Goal: Task Accomplishment & Management: Manage account settings

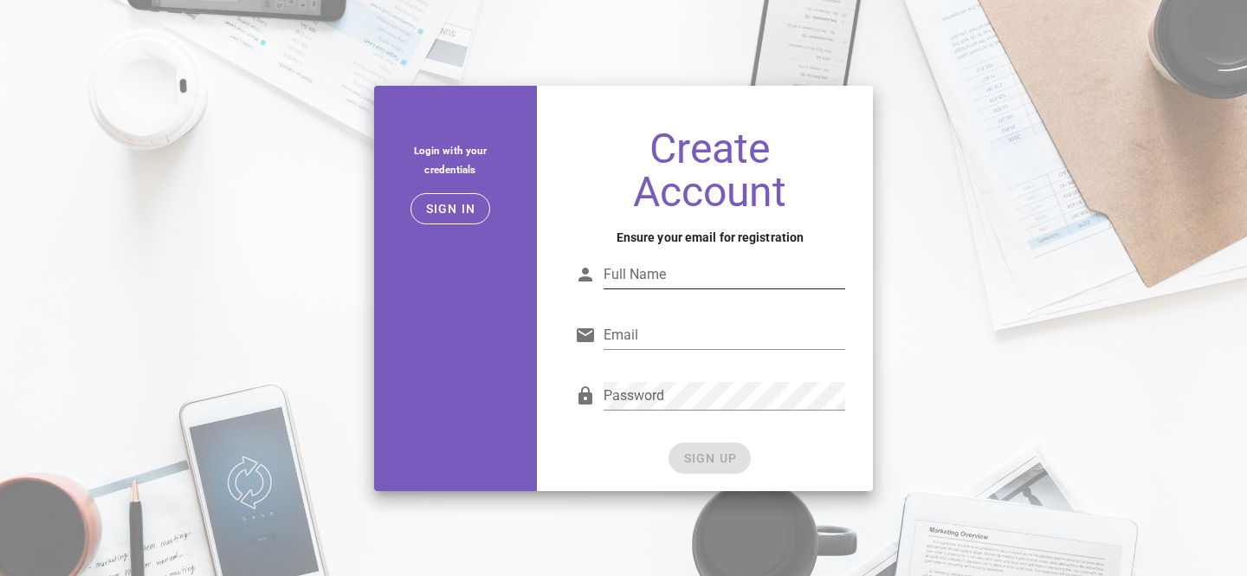
click at [634, 273] on div "Full Name" at bounding box center [725, 275] width 242 height 28
type input "ㅣ"
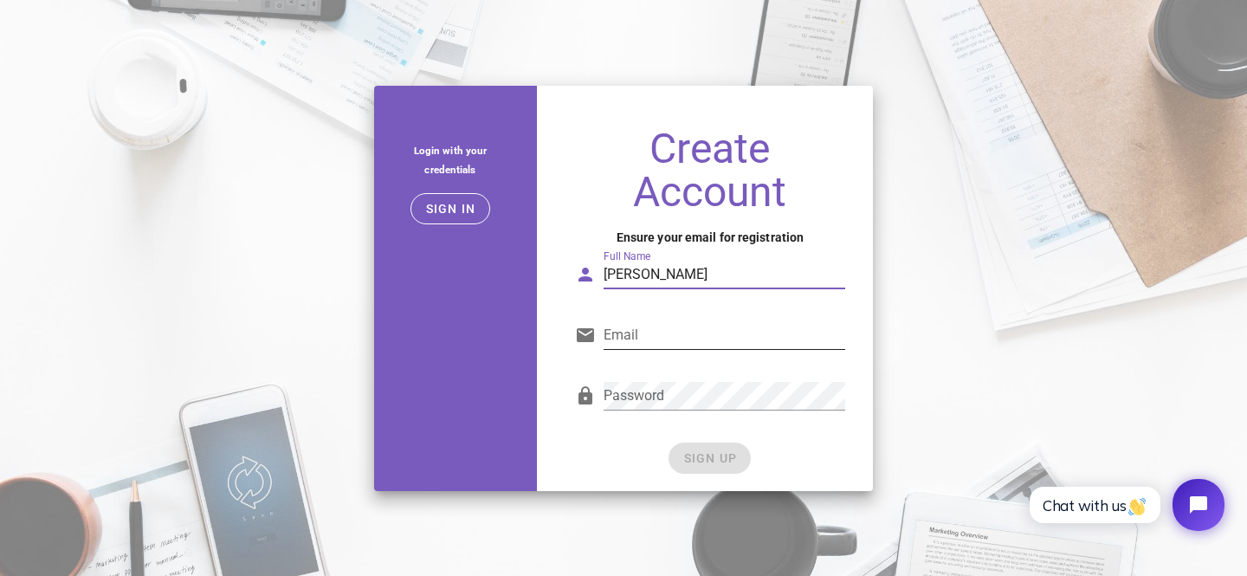
type input "lee seoha"
click at [627, 337] on div "Email" at bounding box center [725, 335] width 242 height 28
type input "[EMAIL_ADDRESS][DOMAIN_NAME]"
click at [645, 397] on div "Password" at bounding box center [725, 396] width 242 height 28
click at [636, 431] on div "Password" at bounding box center [710, 403] width 291 height 71
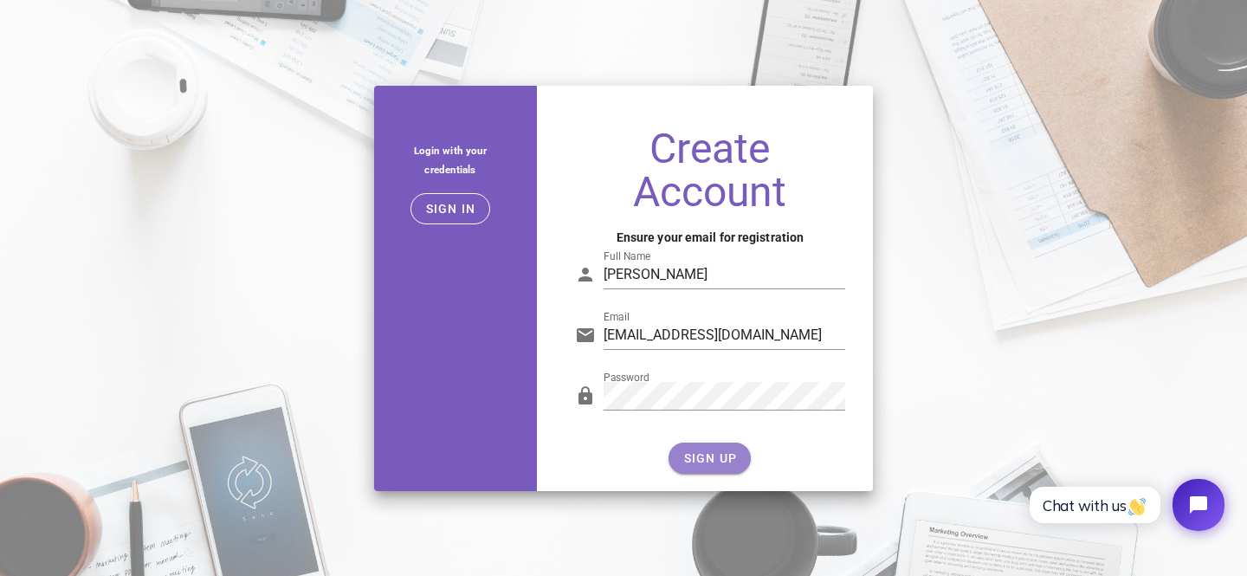
click at [696, 456] on span "SIGN UP" at bounding box center [709, 458] width 55 height 14
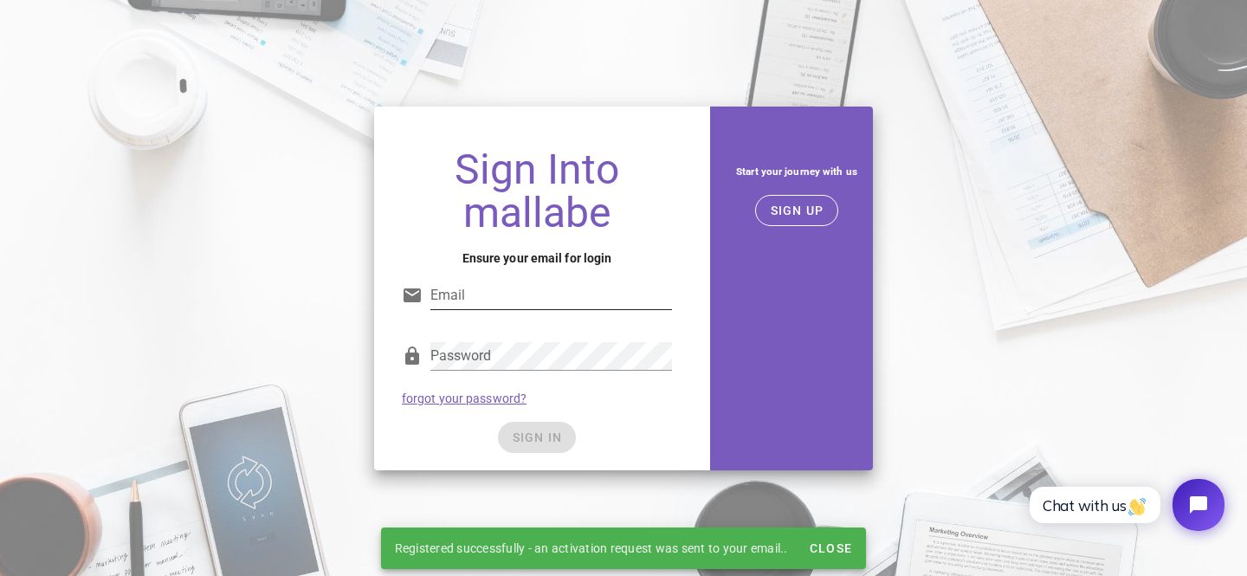
click at [479, 301] on input "Email" at bounding box center [551, 295] width 242 height 28
type input "[EMAIL_ADDRESS][DOMAIN_NAME]"
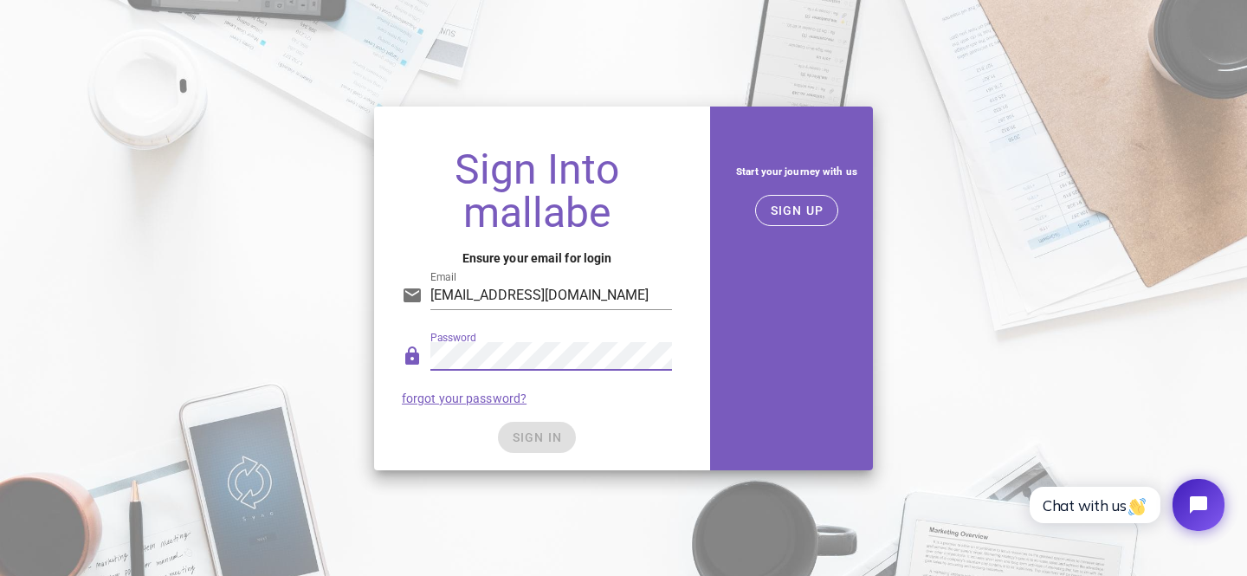
click at [598, 410] on div "Password forgot your password?" at bounding box center [536, 373] width 291 height 90
click at [541, 445] on button "SIGN IN" at bounding box center [537, 437] width 79 height 31
click at [536, 426] on button "SIGN IN" at bounding box center [537, 437] width 79 height 31
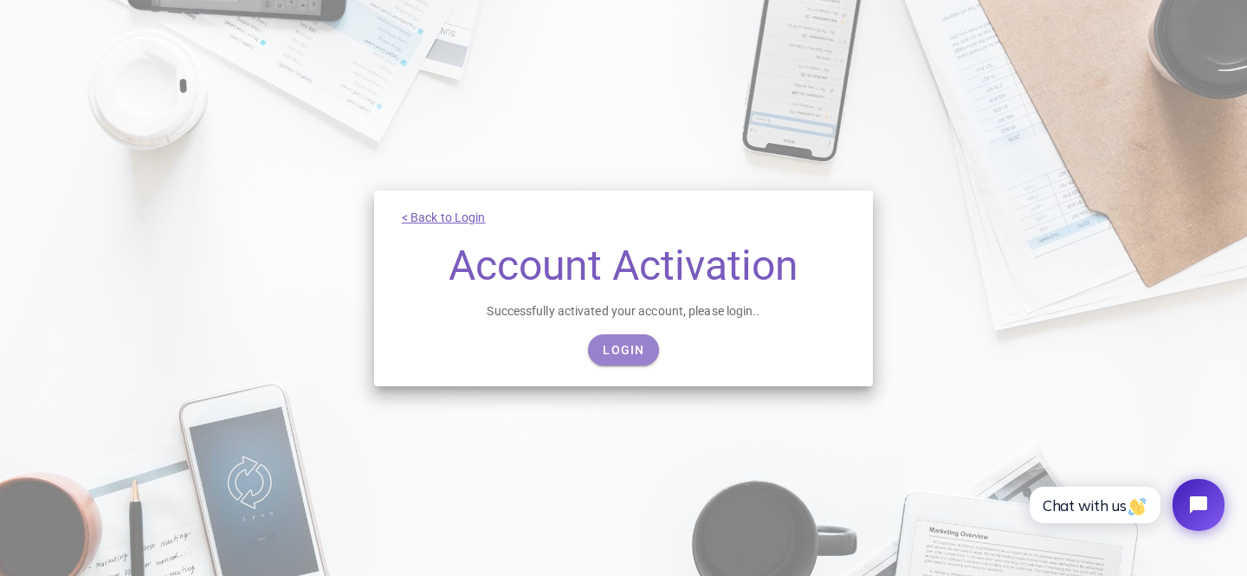
click at [627, 364] on link "Login" at bounding box center [623, 349] width 70 height 31
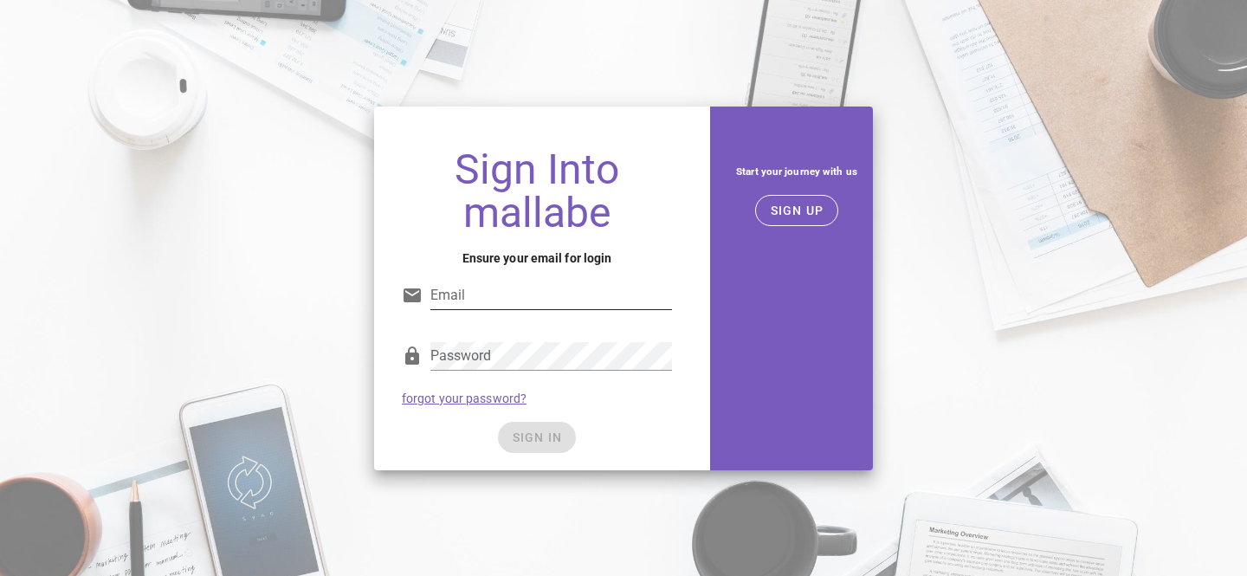
click at [513, 295] on input "Email" at bounding box center [551, 295] width 242 height 28
type input "[EMAIL_ADDRESS][DOMAIN_NAME]"
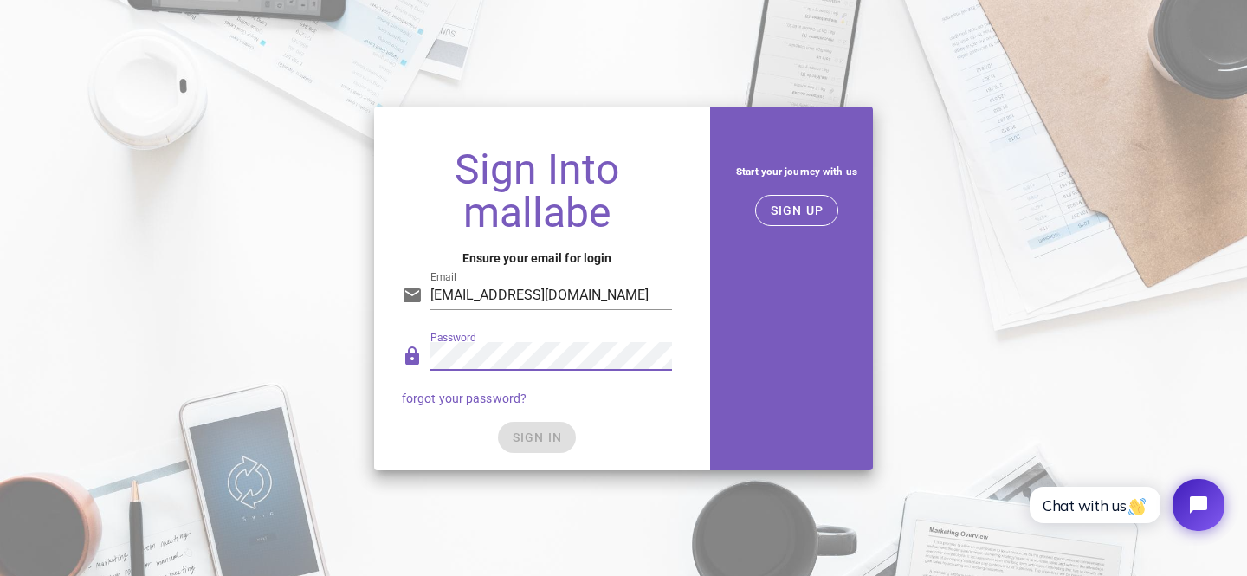
click at [540, 438] on div "SIGN IN" at bounding box center [537, 437] width 270 height 31
click at [540, 438] on span "SIGN IN" at bounding box center [537, 437] width 51 height 14
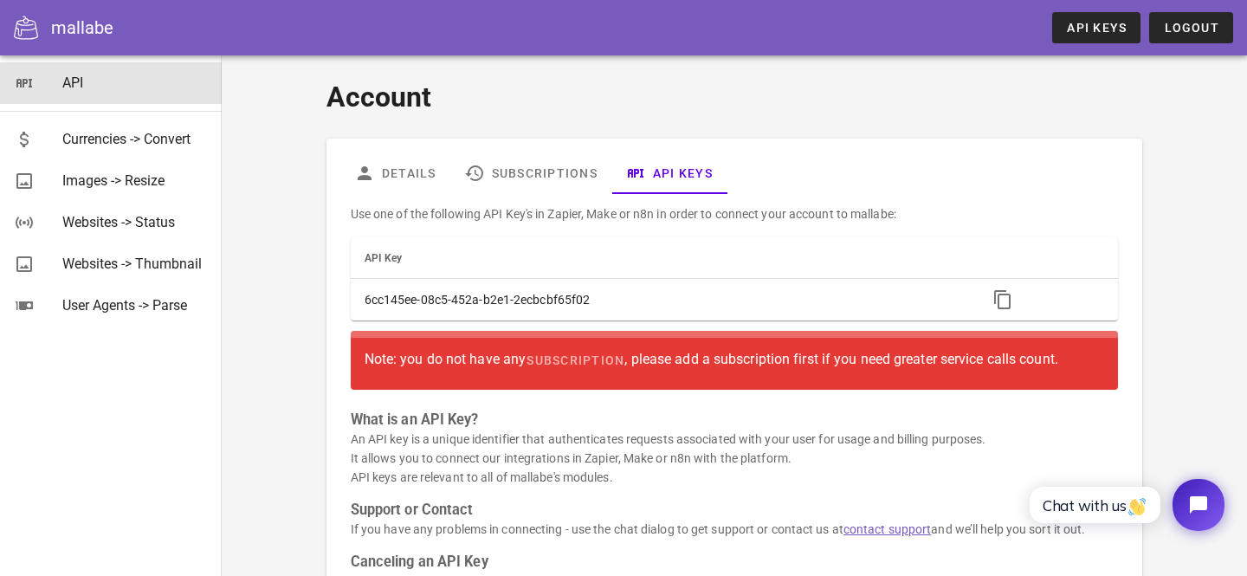
click at [74, 88] on div "API" at bounding box center [135, 82] width 146 height 16
